Goal: Transaction & Acquisition: Purchase product/service

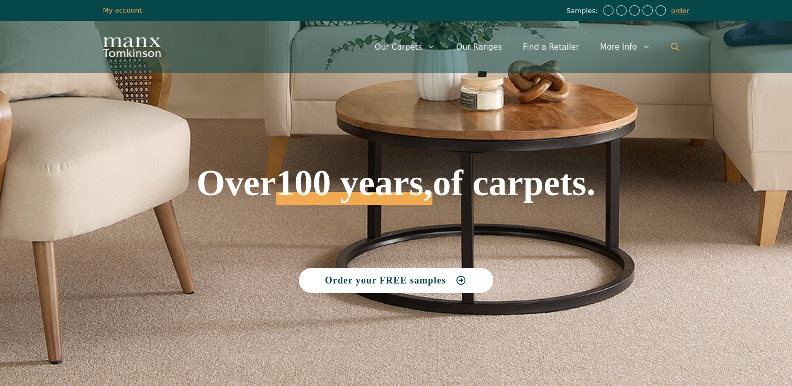
click at [668, 43] on link "Open Search Bar" at bounding box center [674, 46] width 29 height 31
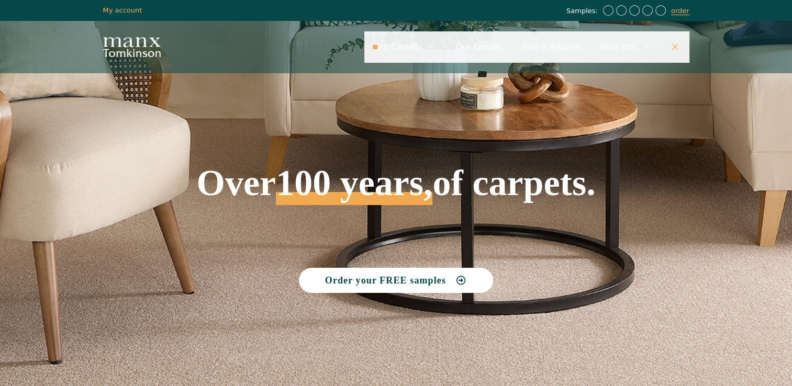
type input "*"
type input "**********"
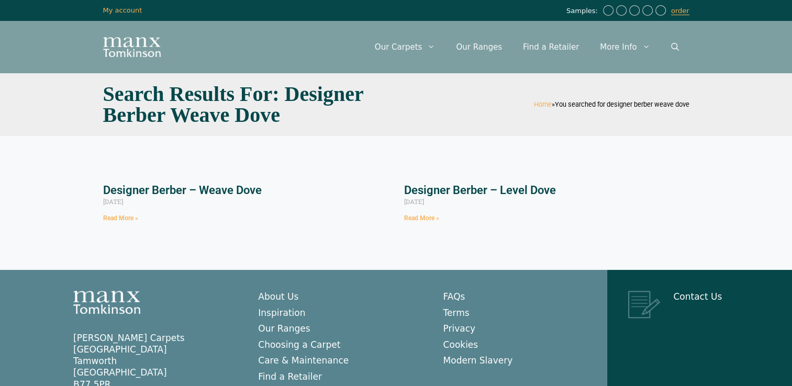
click at [242, 188] on link "Designer Berber – Weave Dove" at bounding box center [182, 190] width 159 height 13
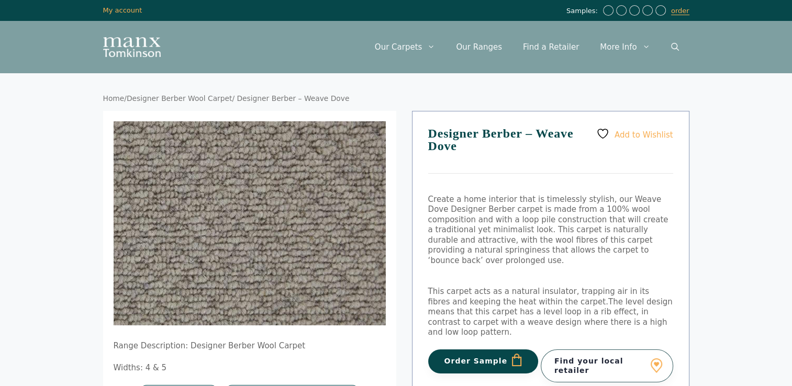
click at [360, 293] on img at bounding box center [190, 186] width 419 height 314
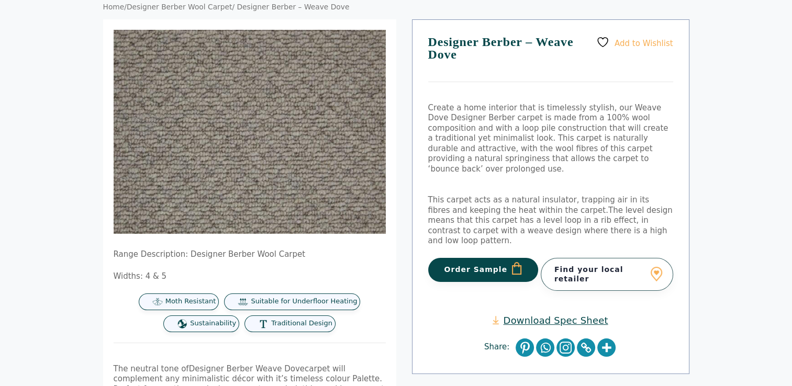
scroll to position [88, 0]
